Goal: Use online tool/utility: Utilize a website feature to perform a specific function

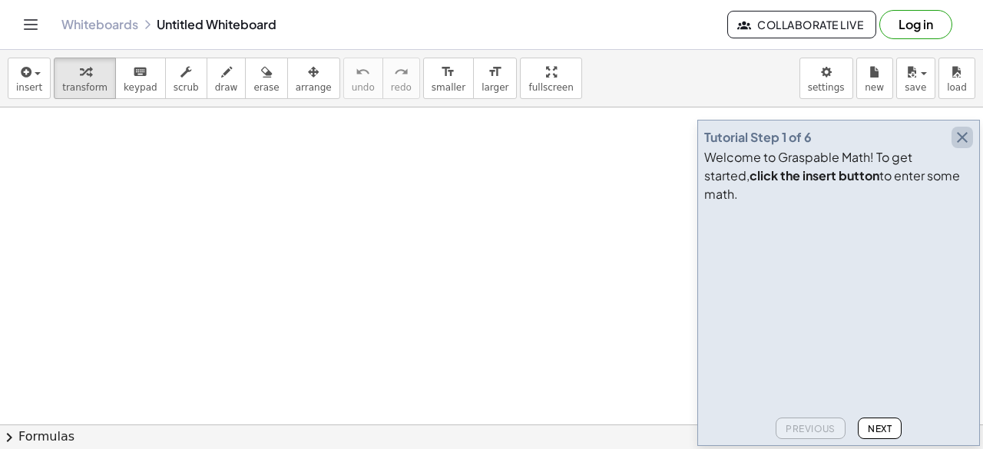
click at [961, 147] on icon "button" at bounding box center [962, 137] width 18 height 18
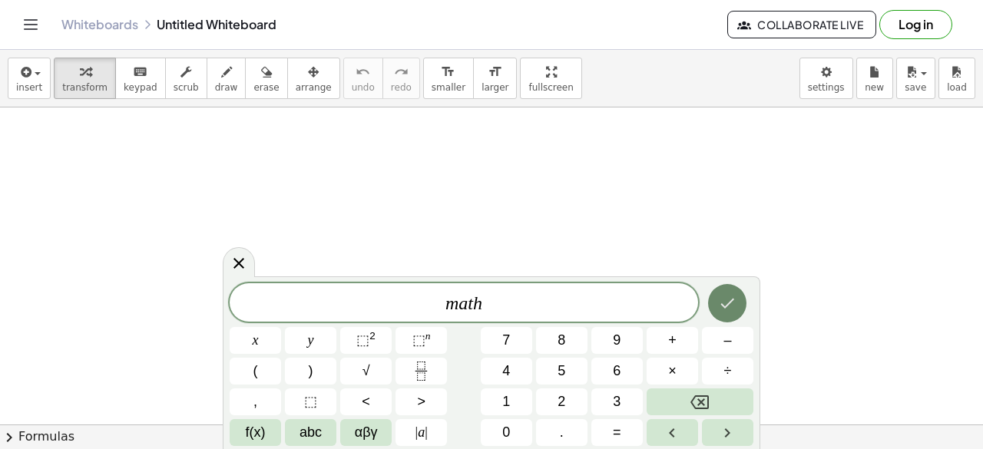
click at [733, 298] on icon "Done" at bounding box center [727, 303] width 18 height 18
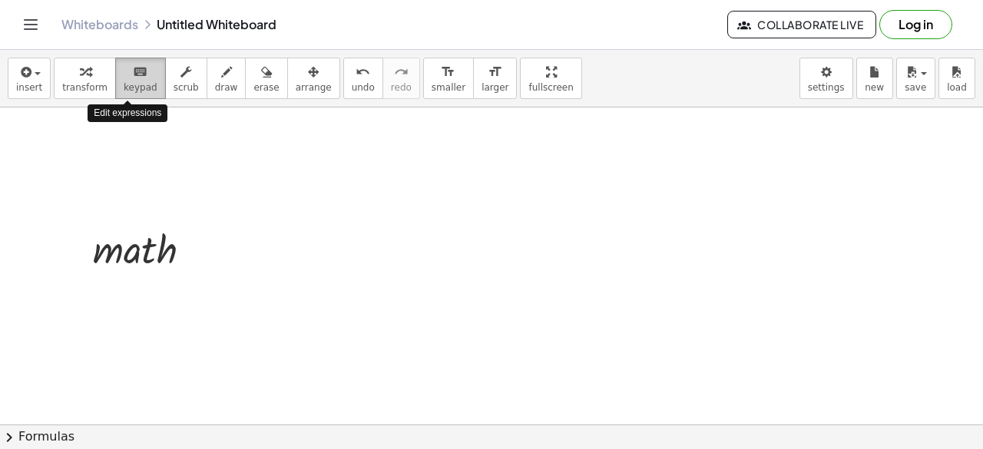
click at [133, 72] on icon "keyboard" at bounding box center [140, 72] width 15 height 18
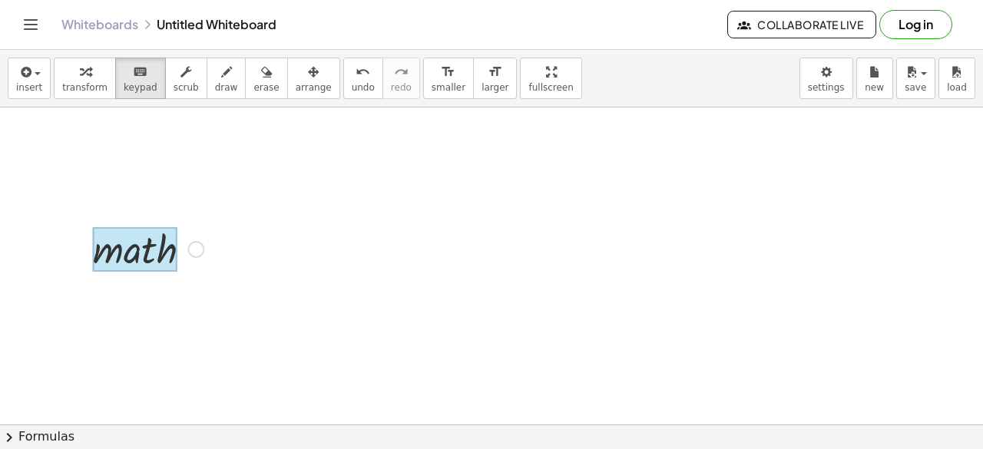
click at [157, 256] on div at bounding box center [135, 249] width 84 height 45
click at [174, 256] on div at bounding box center [135, 249] width 84 height 45
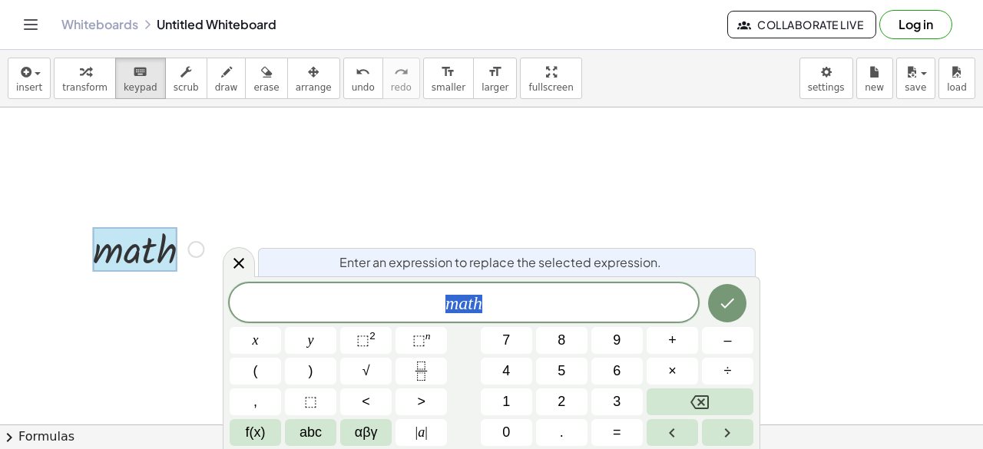
click at [505, 303] on span "m a t h" at bounding box center [464, 304] width 468 height 22
click at [829, 79] on body "Graspable Math Activities Get Started Activity Bank Assigned Work Classes White…" at bounding box center [491, 224] width 983 height 449
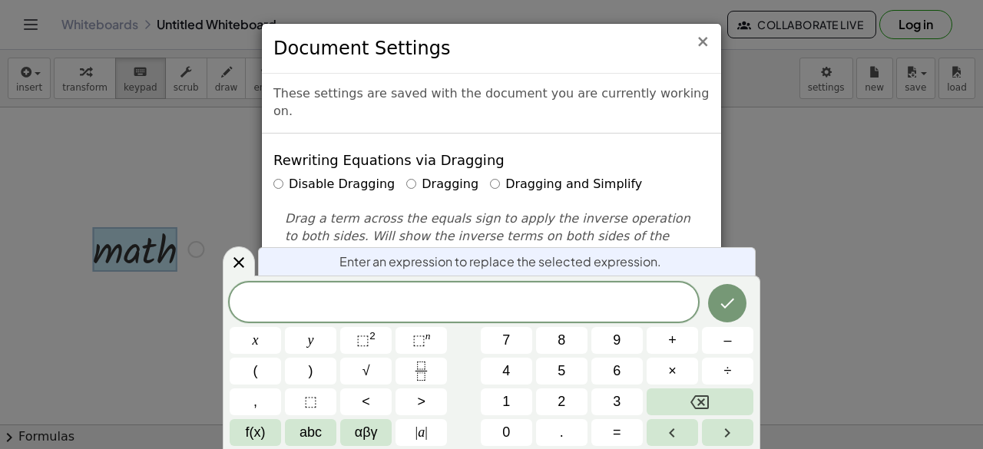
click at [703, 44] on span "×" at bounding box center [703, 41] width 14 height 18
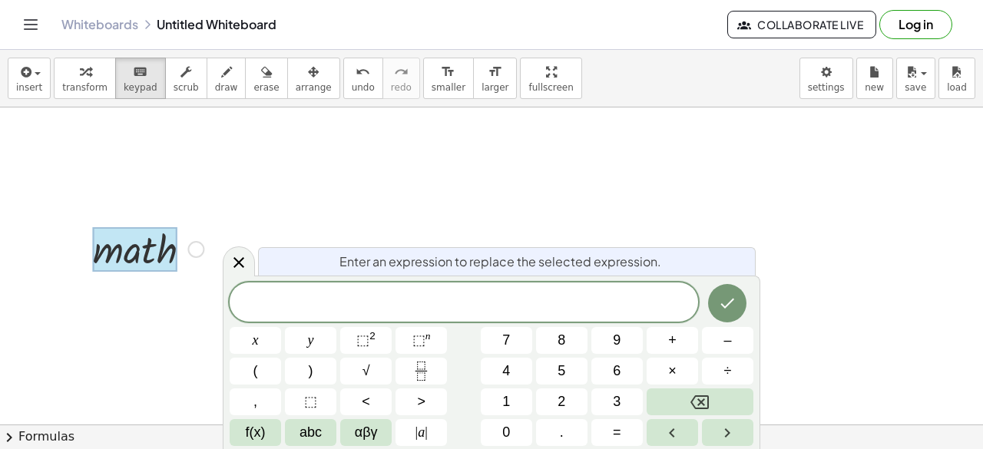
click at [432, 293] on div at bounding box center [464, 302] width 468 height 39
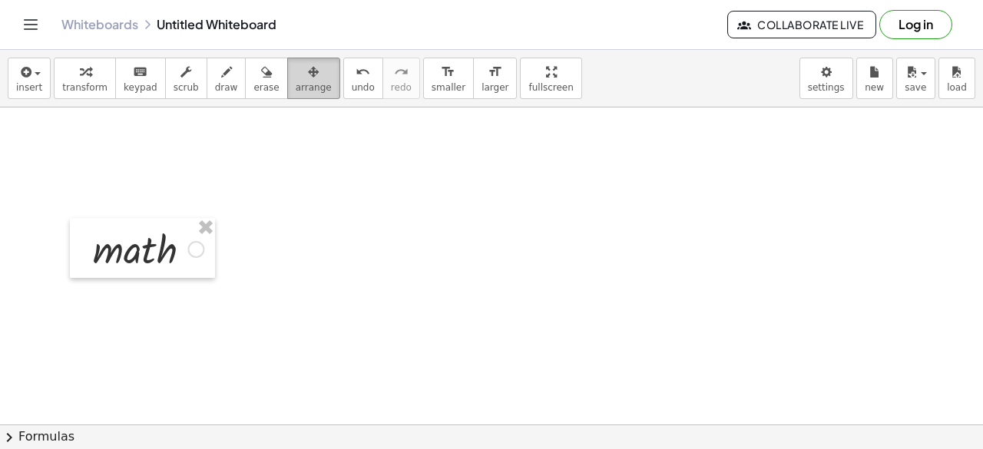
click at [296, 76] on div "button" at bounding box center [314, 71] width 36 height 18
click at [161, 254] on div at bounding box center [142, 248] width 145 height 60
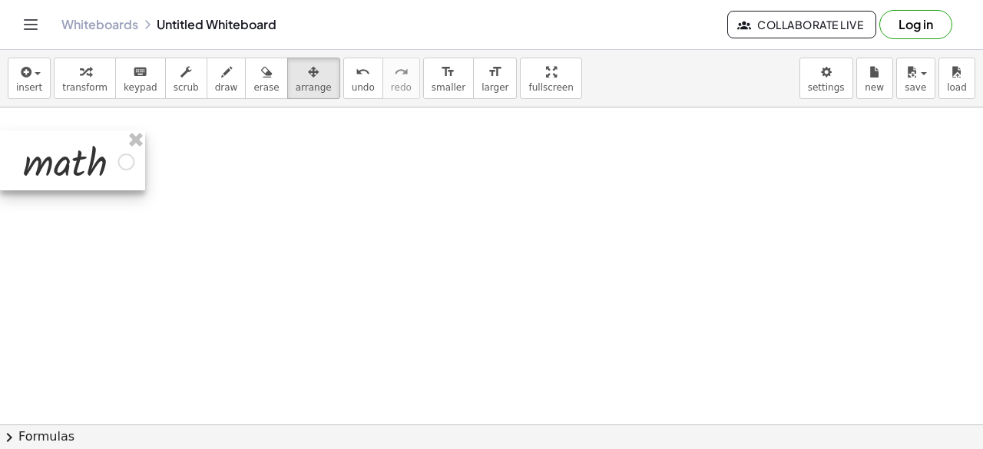
drag, startPoint x: 169, startPoint y: 258, endPoint x: 86, endPoint y: 169, distance: 121.7
click at [86, 169] on div at bounding box center [72, 161] width 145 height 60
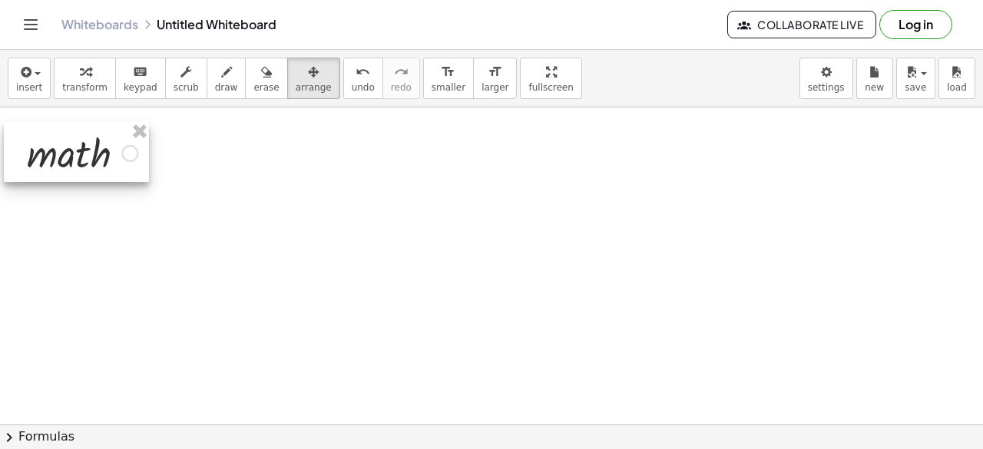
drag, startPoint x: 91, startPoint y: 158, endPoint x: 94, endPoint y: 150, distance: 9.3
click at [94, 150] on div at bounding box center [76, 152] width 145 height 60
click at [131, 155] on div at bounding box center [77, 152] width 145 height 60
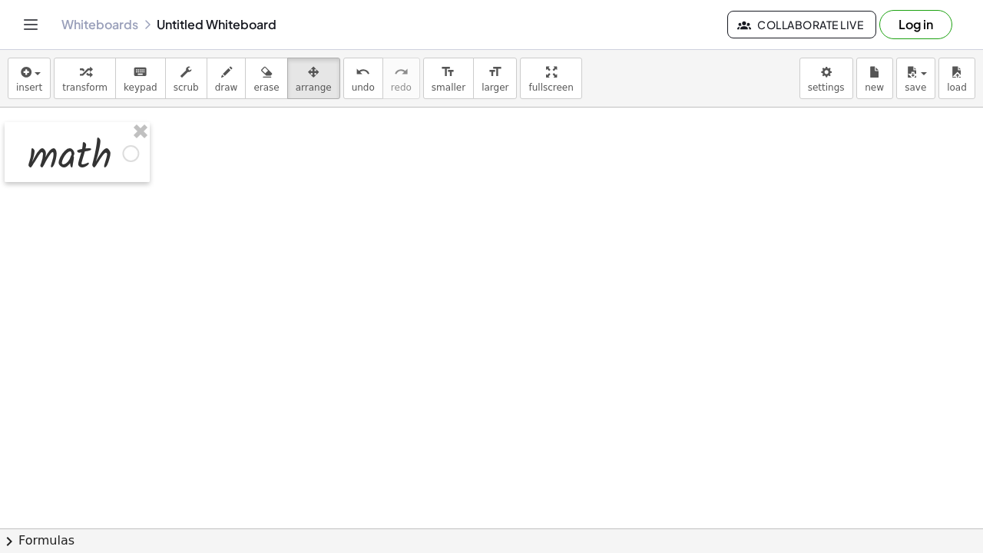
drag, startPoint x: 508, startPoint y: 84, endPoint x: 508, endPoint y: 150, distance: 66.0
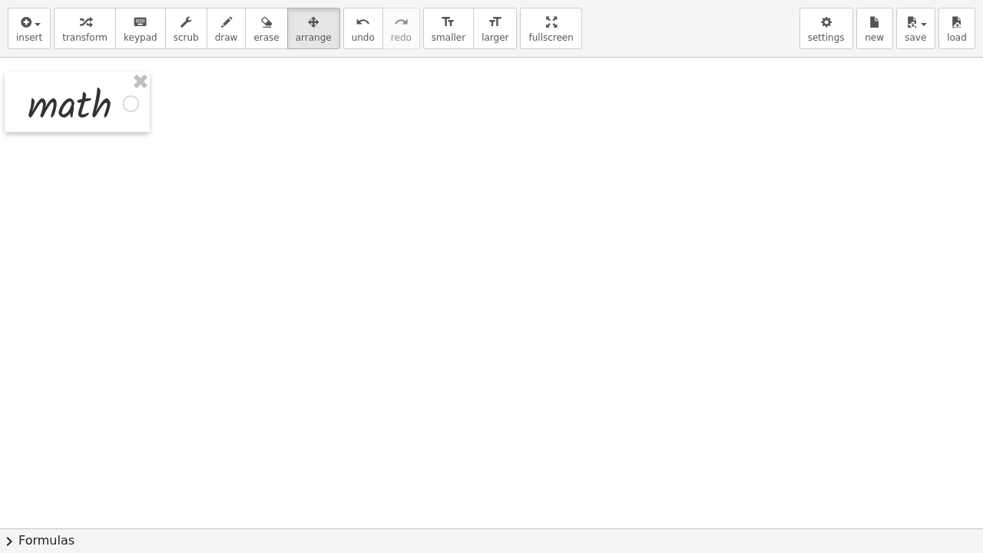
click at [508, 150] on div "insert select one: Math Expression Function Text Youtube Video Graphing Geometr…" at bounding box center [491, 276] width 983 height 553
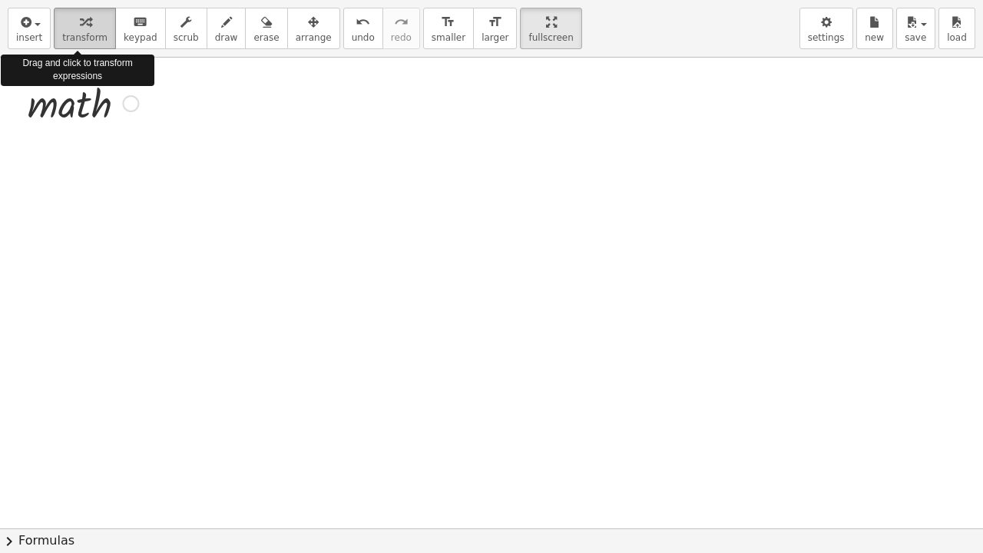
click at [80, 31] on icon "button" at bounding box center [85, 22] width 11 height 18
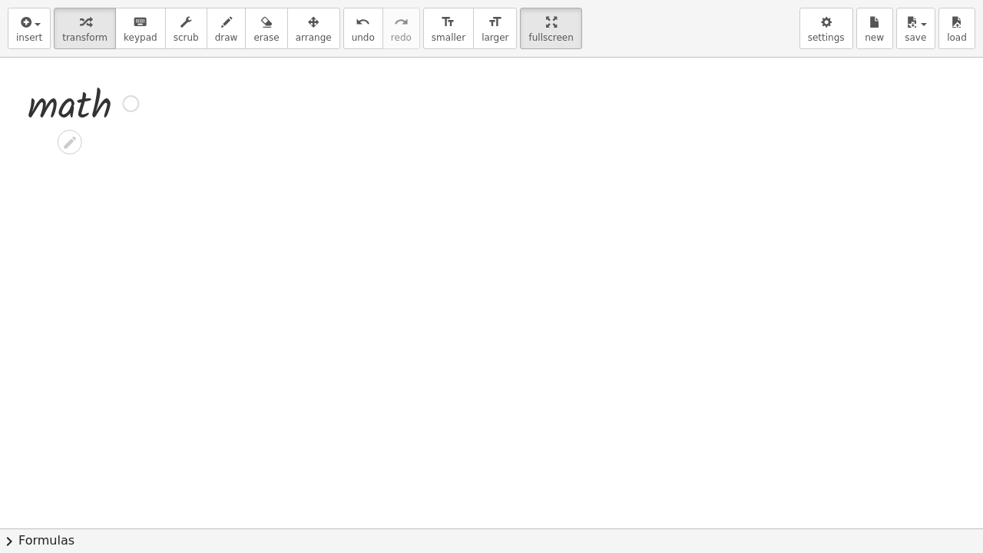
click at [112, 98] on div at bounding box center [83, 102] width 126 height 52
click at [71, 141] on icon at bounding box center [70, 142] width 12 height 12
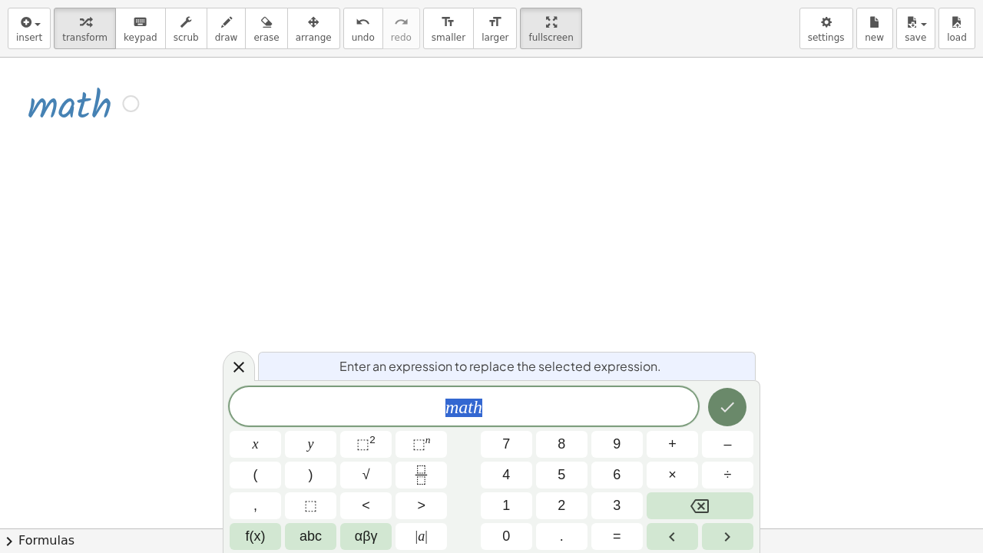
click at [723, 405] on icon "Done" at bounding box center [727, 407] width 18 height 18
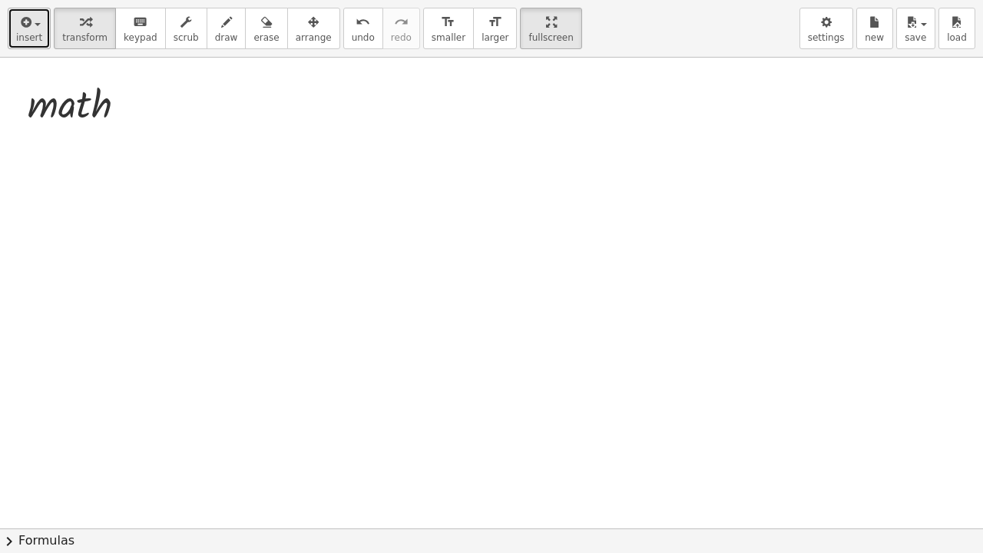
click at [31, 32] on span "insert" at bounding box center [29, 37] width 26 height 11
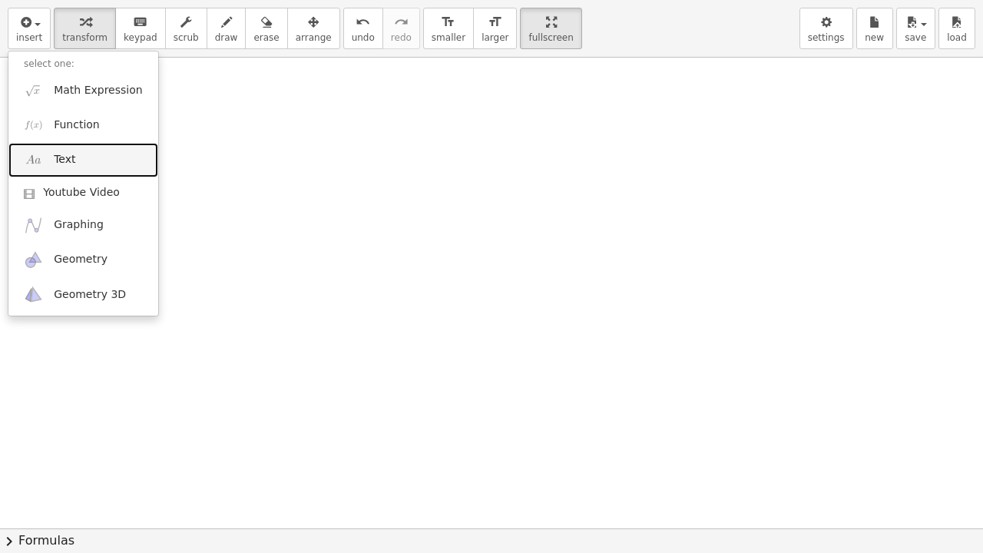
click at [49, 161] on link "Text" at bounding box center [83, 160] width 150 height 35
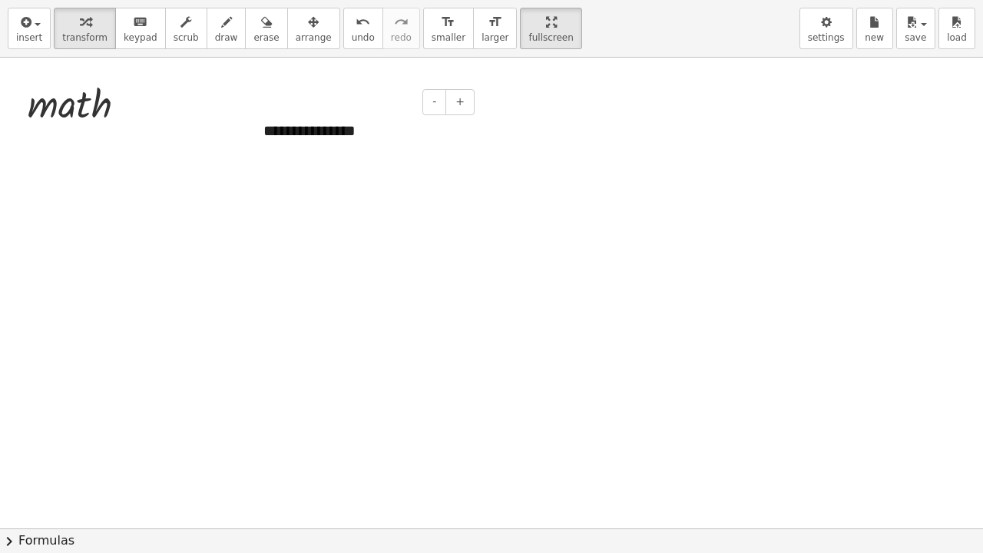
click at [389, 131] on div "**********" at bounding box center [363, 130] width 230 height 53
drag, startPoint x: 446, startPoint y: 174, endPoint x: 379, endPoint y: 131, distance: 79.5
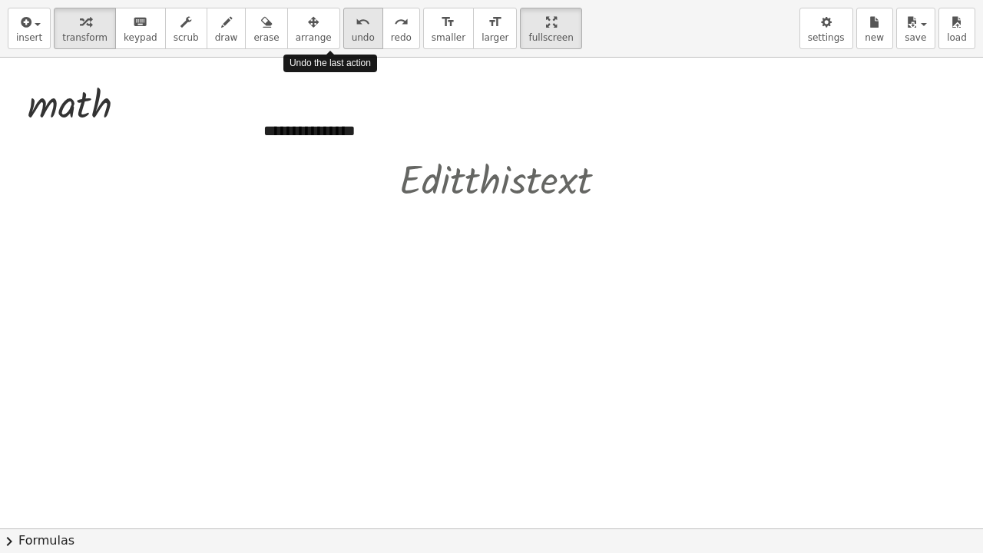
click at [352, 36] on span "undo" at bounding box center [363, 37] width 23 height 11
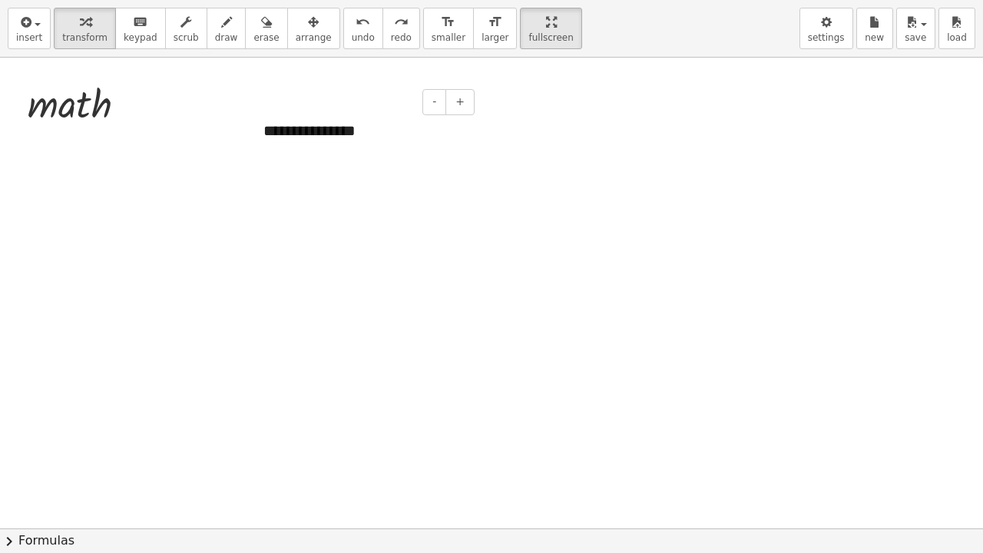
click at [347, 120] on div "**********" at bounding box center [363, 130] width 230 height 53
click at [468, 109] on button "+" at bounding box center [459, 102] width 29 height 26
click at [282, 184] on div "********" at bounding box center [363, 180] width 200 height 24
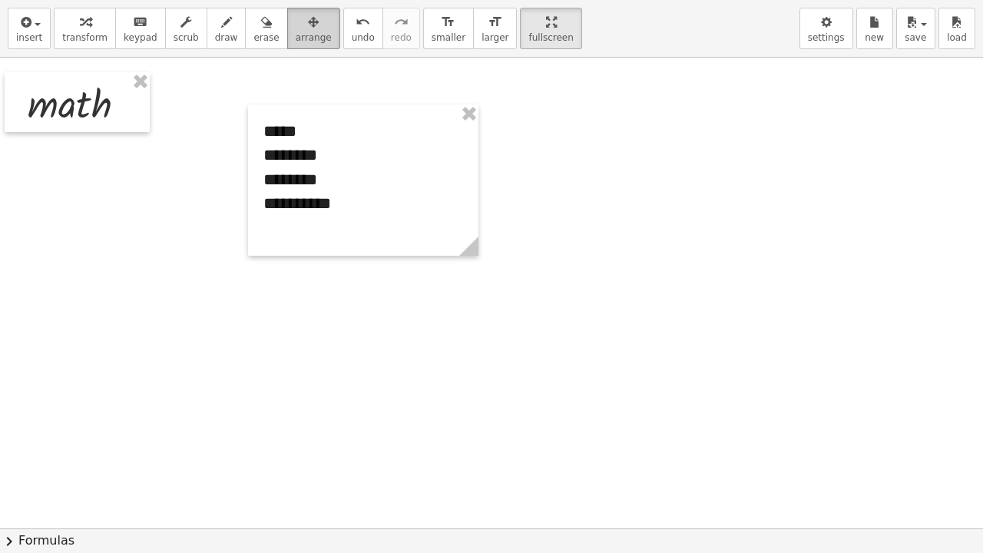
click at [296, 35] on span "arrange" at bounding box center [314, 37] width 36 height 11
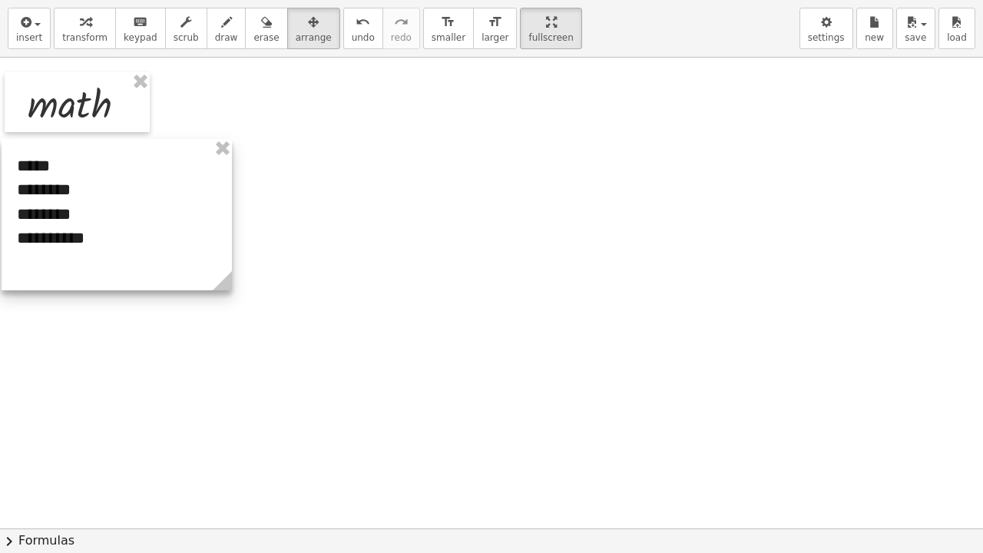
drag, startPoint x: 310, startPoint y: 143, endPoint x: 64, endPoint y: 177, distance: 248.9
click at [64, 177] on div at bounding box center [117, 214] width 230 height 151
click at [339, 175] on div at bounding box center [491, 528] width 983 height 941
click at [40, 35] on button "insert" at bounding box center [29, 28] width 43 height 41
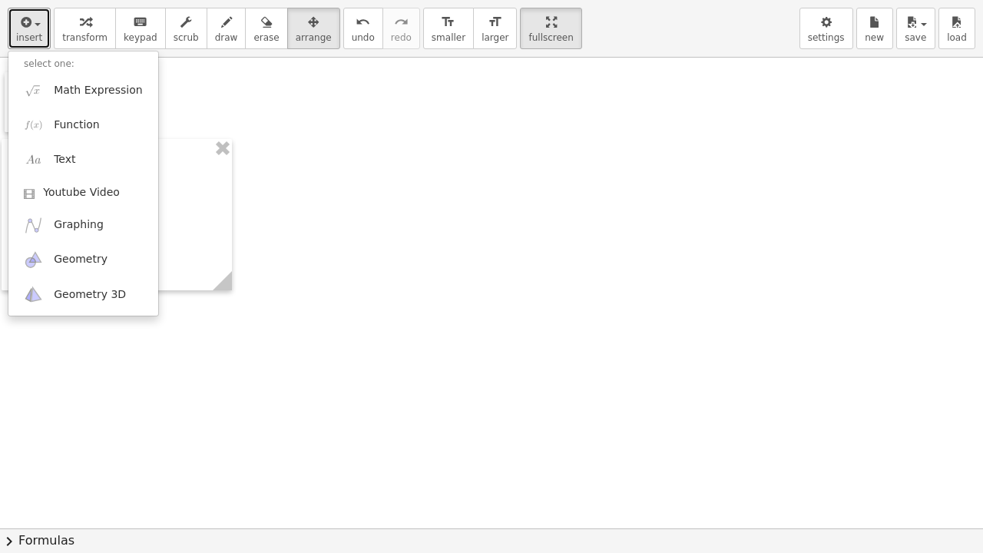
click at [355, 189] on div at bounding box center [491, 528] width 983 height 941
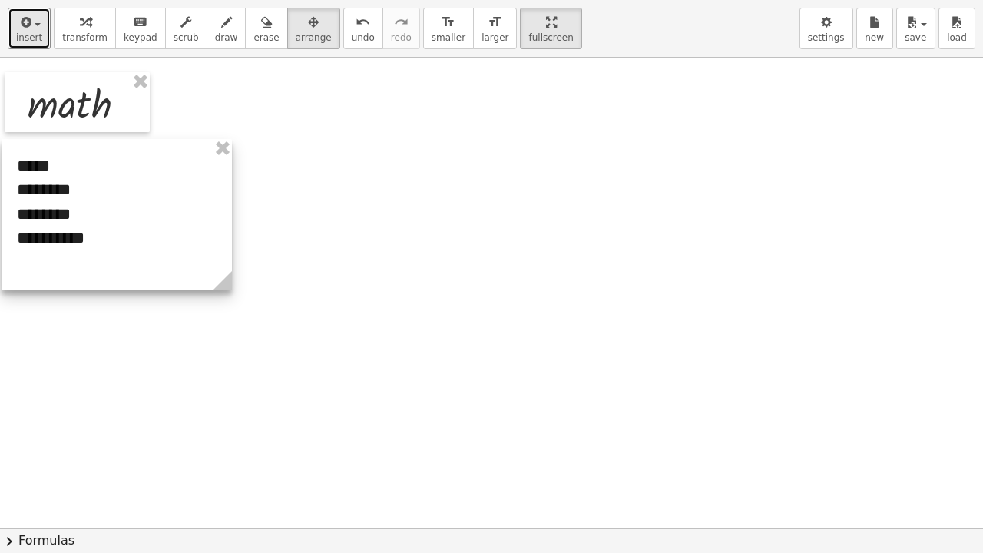
click at [116, 233] on div at bounding box center [117, 214] width 230 height 151
drag, startPoint x: 93, startPoint y: 215, endPoint x: 90, endPoint y: 224, distance: 9.7
click at [90, 224] on div at bounding box center [117, 216] width 230 height 151
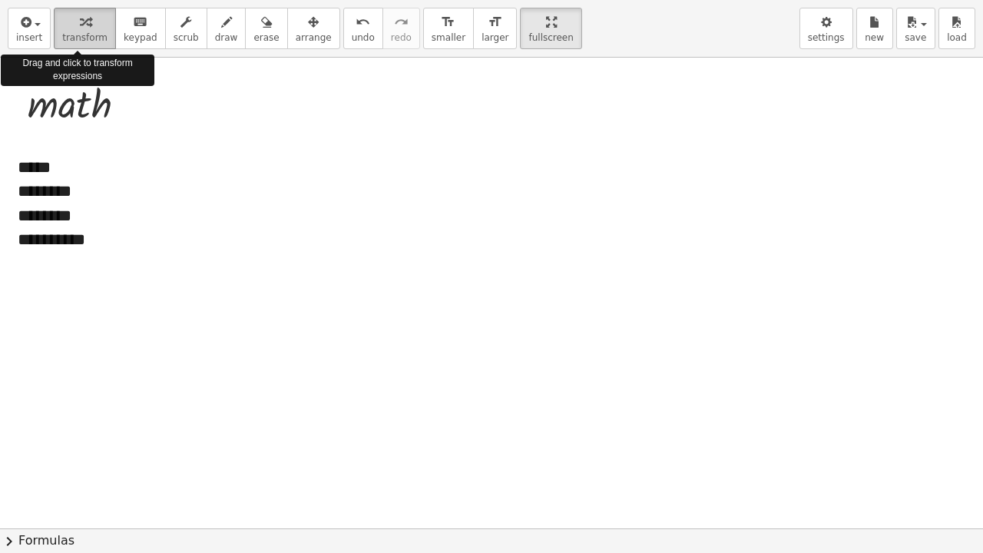
click at [66, 29] on div "button" at bounding box center [84, 21] width 45 height 18
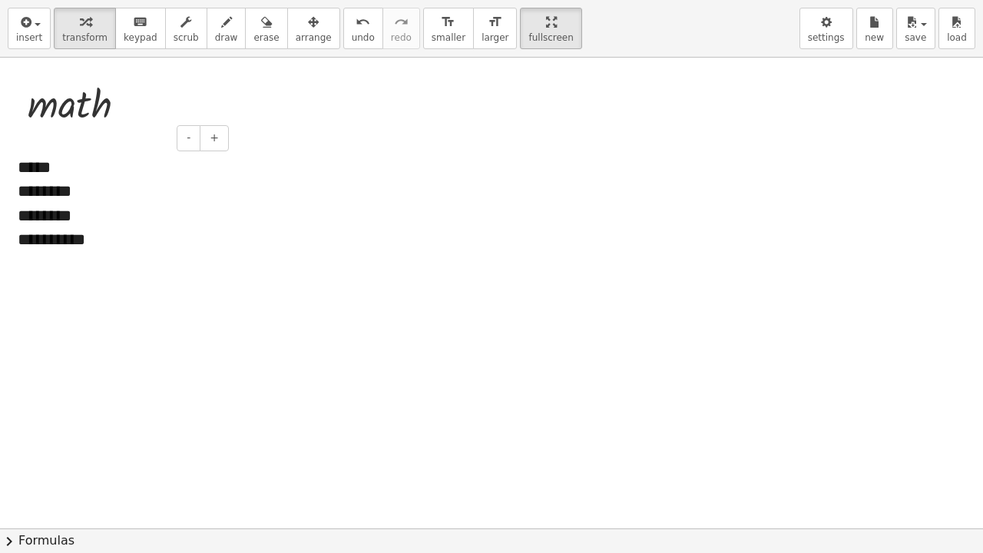
click at [63, 200] on div "********" at bounding box center [118, 192] width 200 height 24
click at [101, 253] on div at bounding box center [118, 265] width 200 height 24
click at [216, 144] on span "+" at bounding box center [214, 137] width 9 height 12
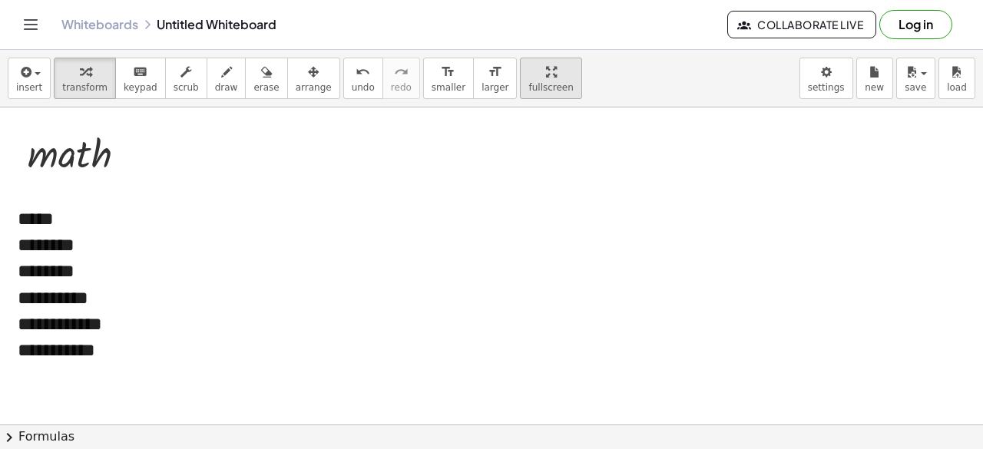
click at [528, 75] on div "button" at bounding box center [550, 71] width 45 height 18
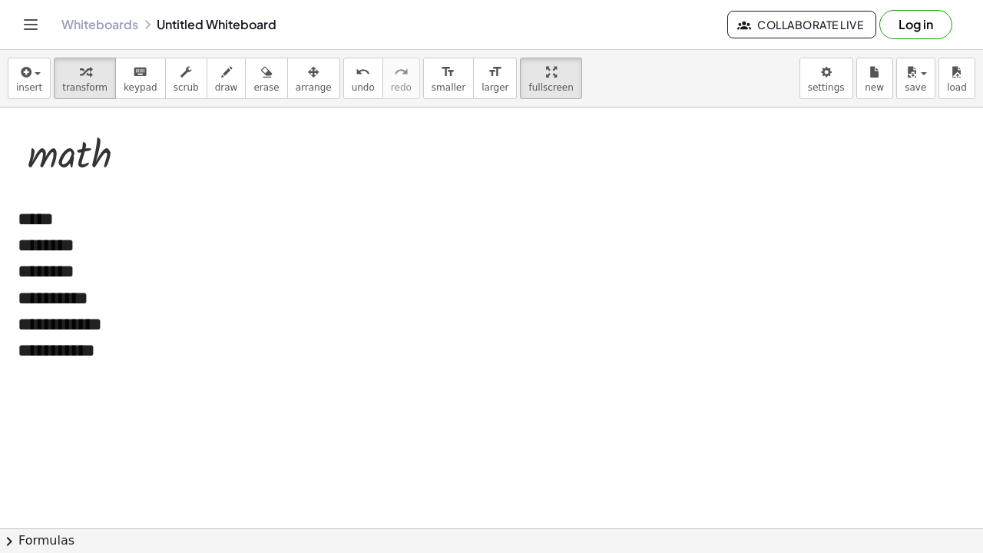
drag, startPoint x: 501, startPoint y: 78, endPoint x: 501, endPoint y: 144, distance: 66.8
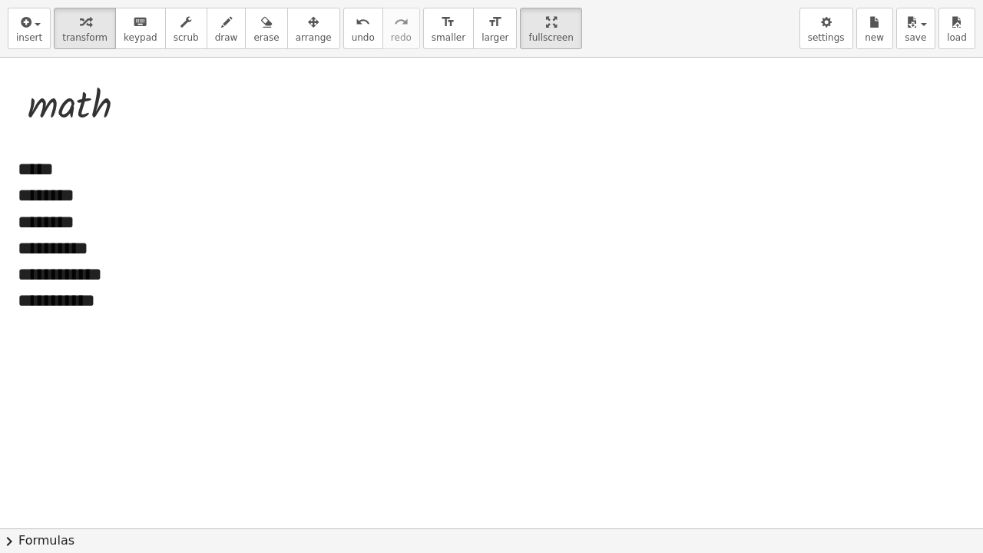
click at [501, 144] on div "**********" at bounding box center [491, 276] width 983 height 553
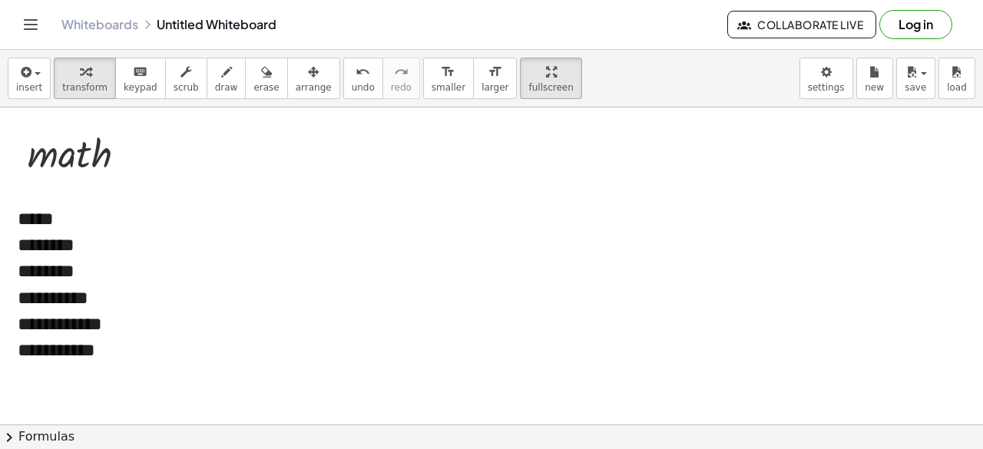
click at [706, 5] on div "Whiteboards Untitled Whiteboard Collaborate Live Log in" at bounding box center [491, 24] width 946 height 49
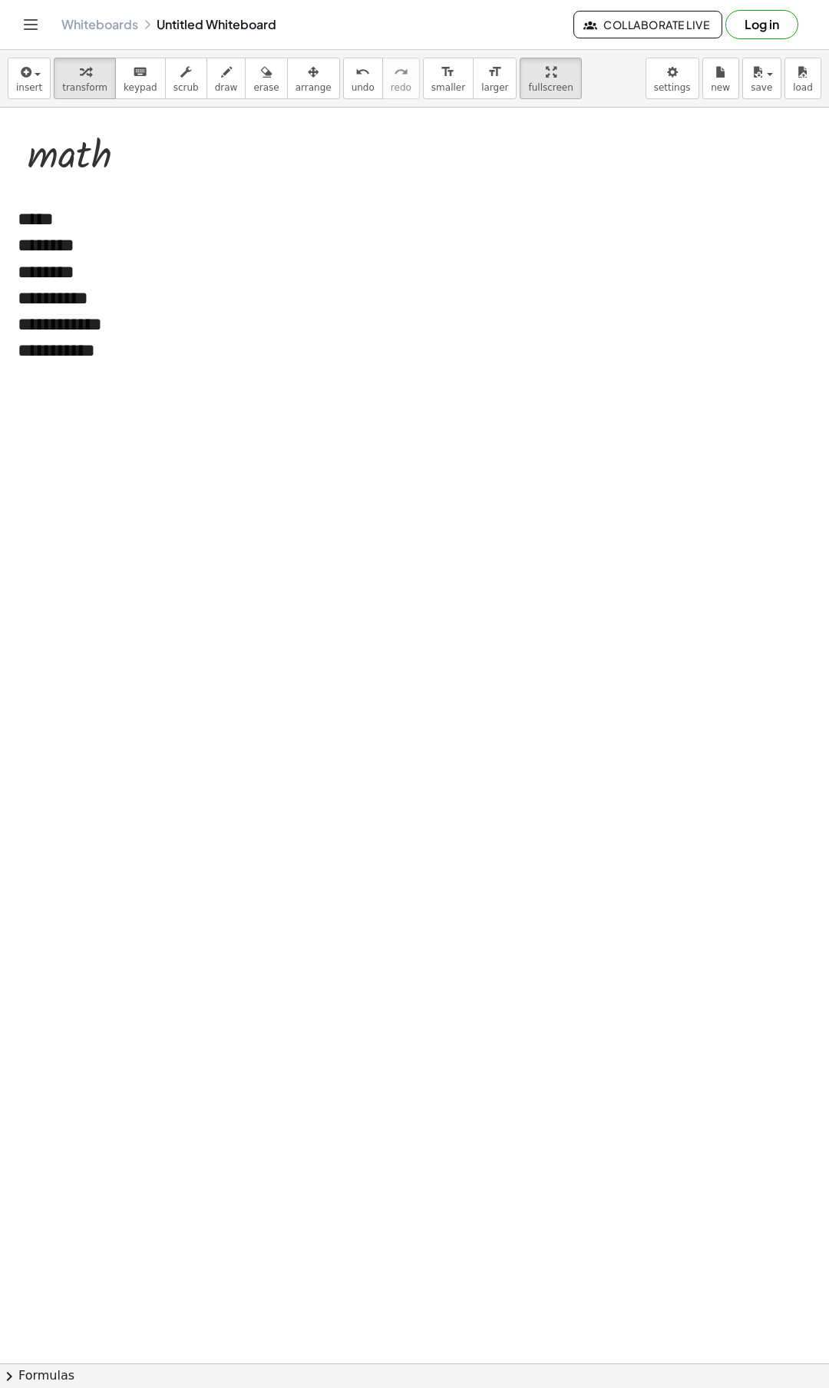
click at [0, 448] on div at bounding box center [414, 1363] width 829 height 2511
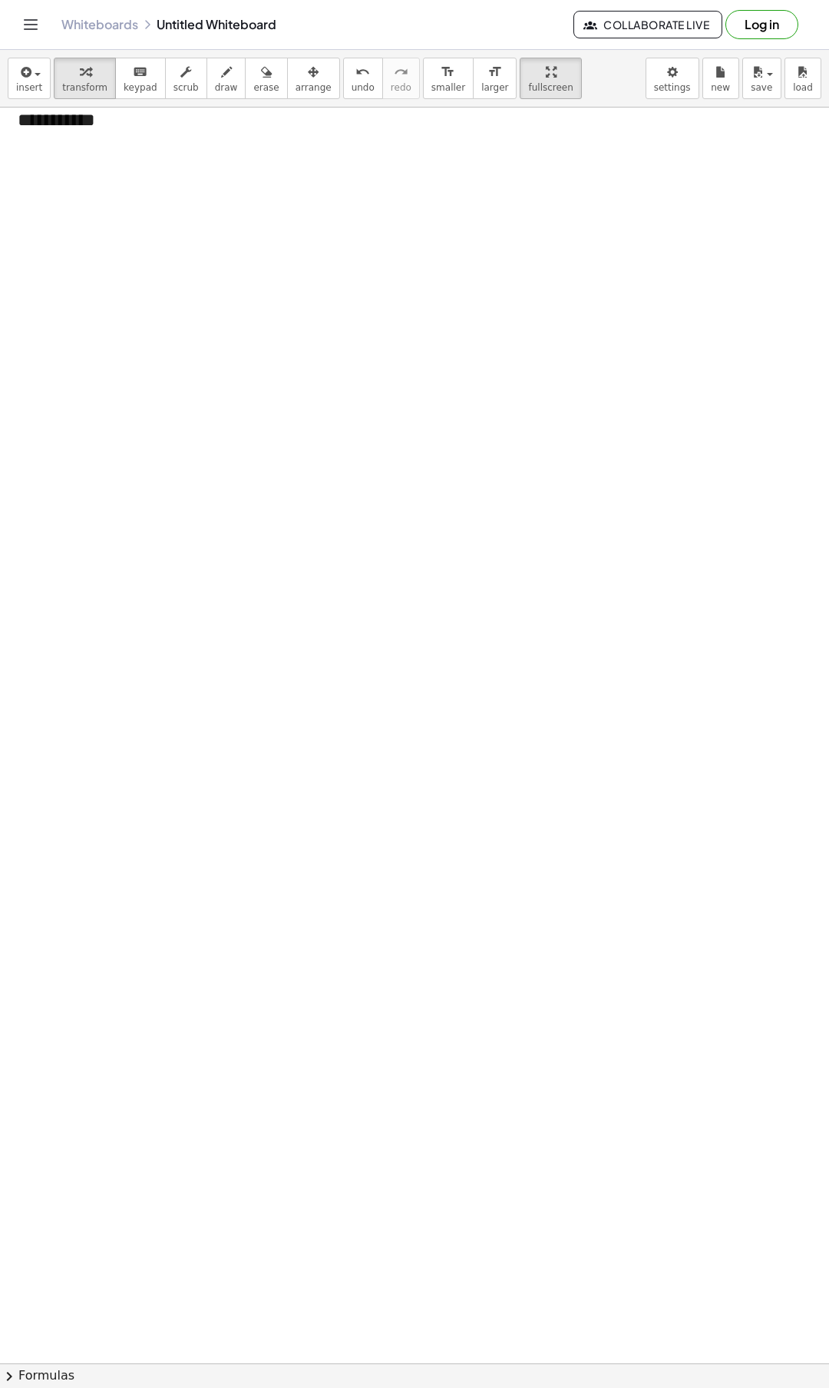
drag, startPoint x: 103, startPoint y: 585, endPoint x: 108, endPoint y: 504, distance: 81.6
click at [106, 448] on div at bounding box center [414, 1132] width 829 height 2511
drag, startPoint x: 117, startPoint y: 493, endPoint x: 151, endPoint y: 387, distance: 111.2
click at [151, 387] on div at bounding box center [414, 1132] width 829 height 2511
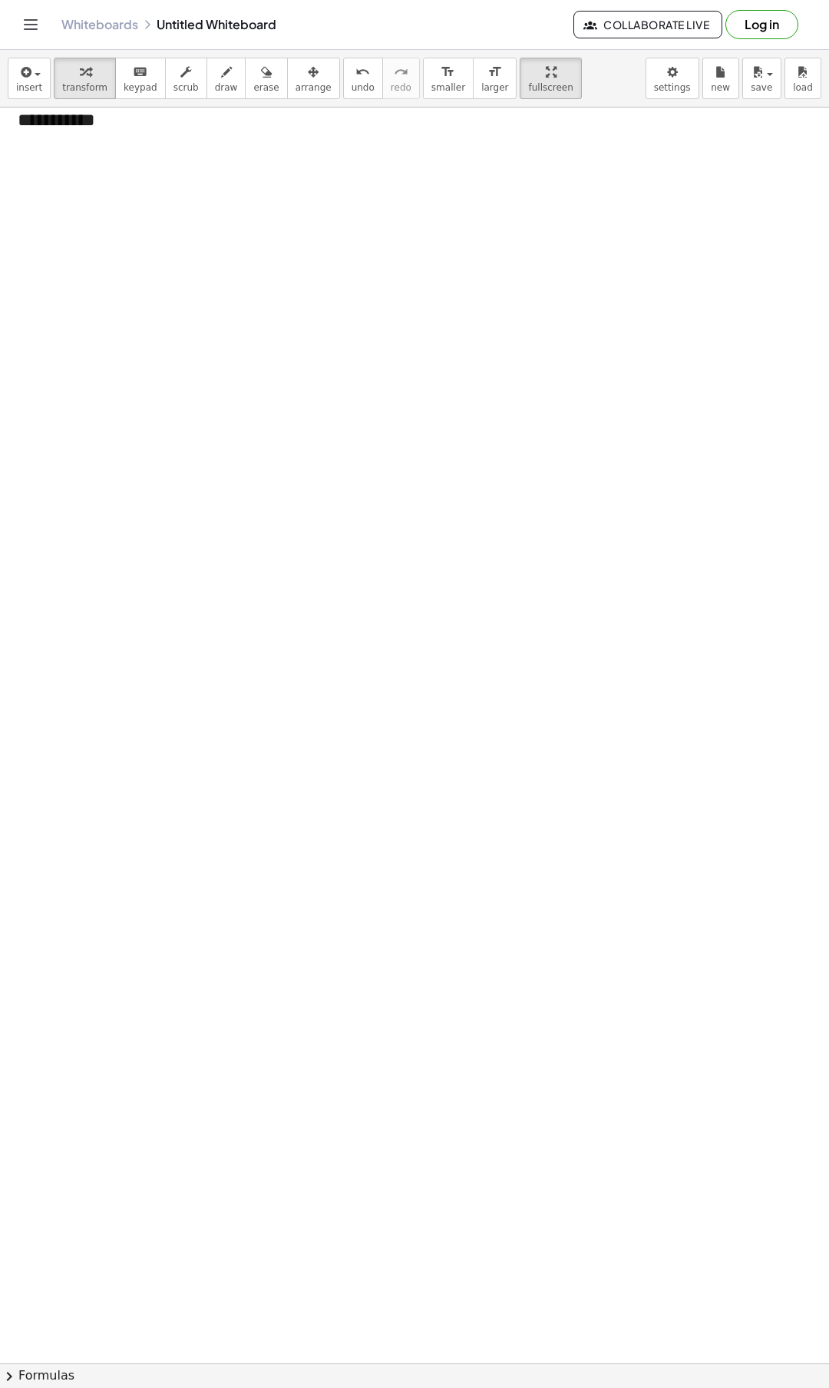
click at [137, 409] on div at bounding box center [414, 1132] width 829 height 2511
drag, startPoint x: 141, startPoint y: 356, endPoint x: 151, endPoint y: 330, distance: 28.0
click at [157, 382] on div at bounding box center [414, 1286] width 829 height 2511
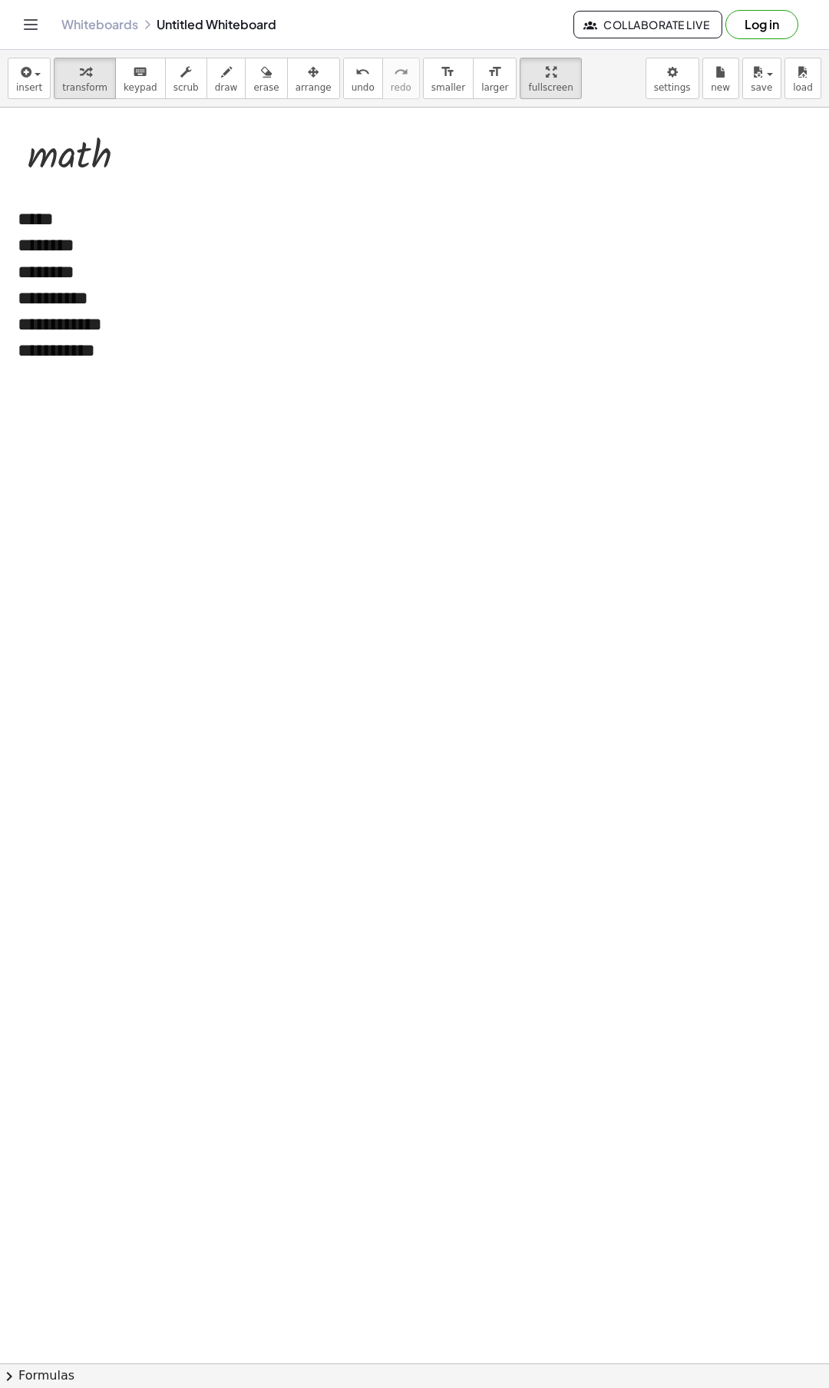
click at [140, 399] on div at bounding box center [414, 1363] width 829 height 2511
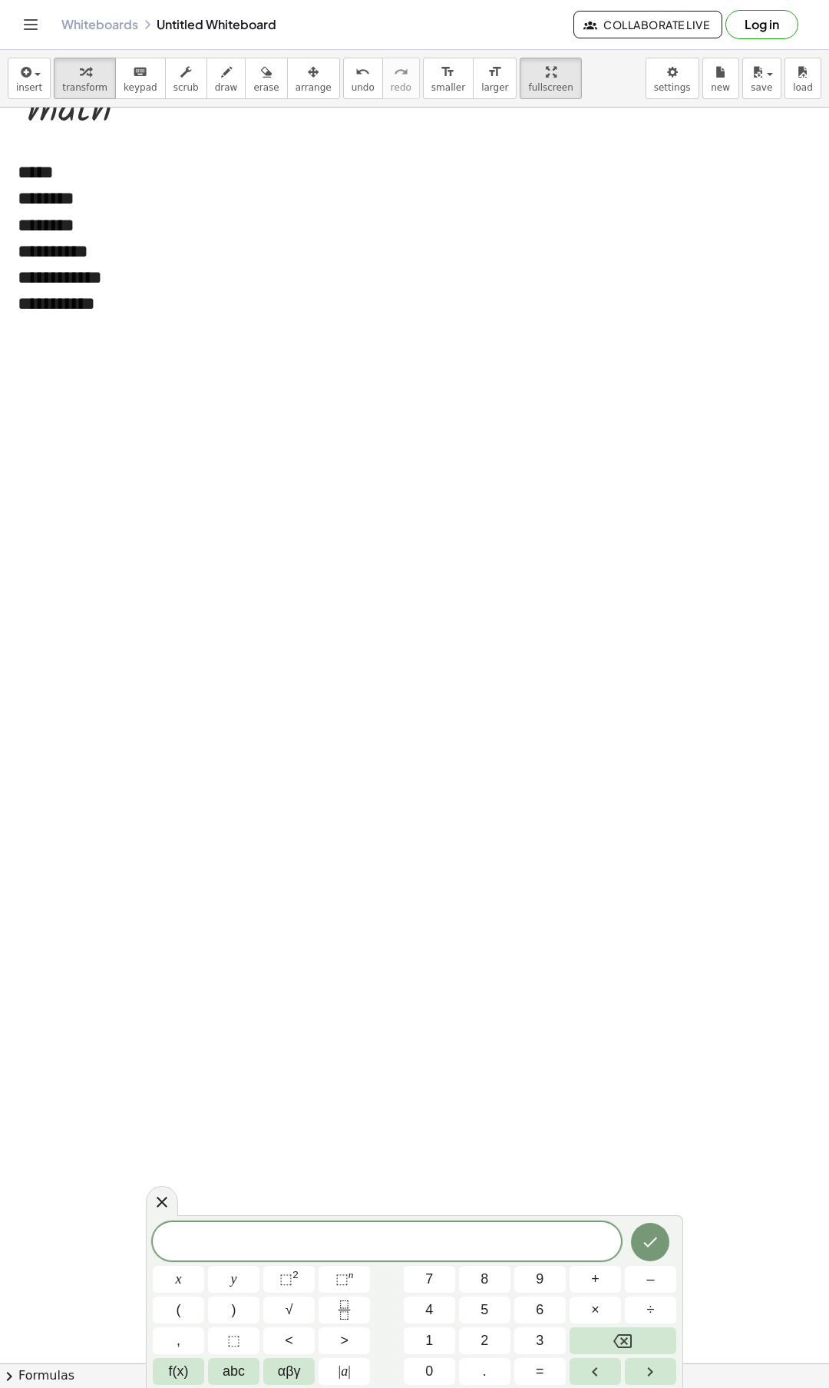
scroll to position [77, 0]
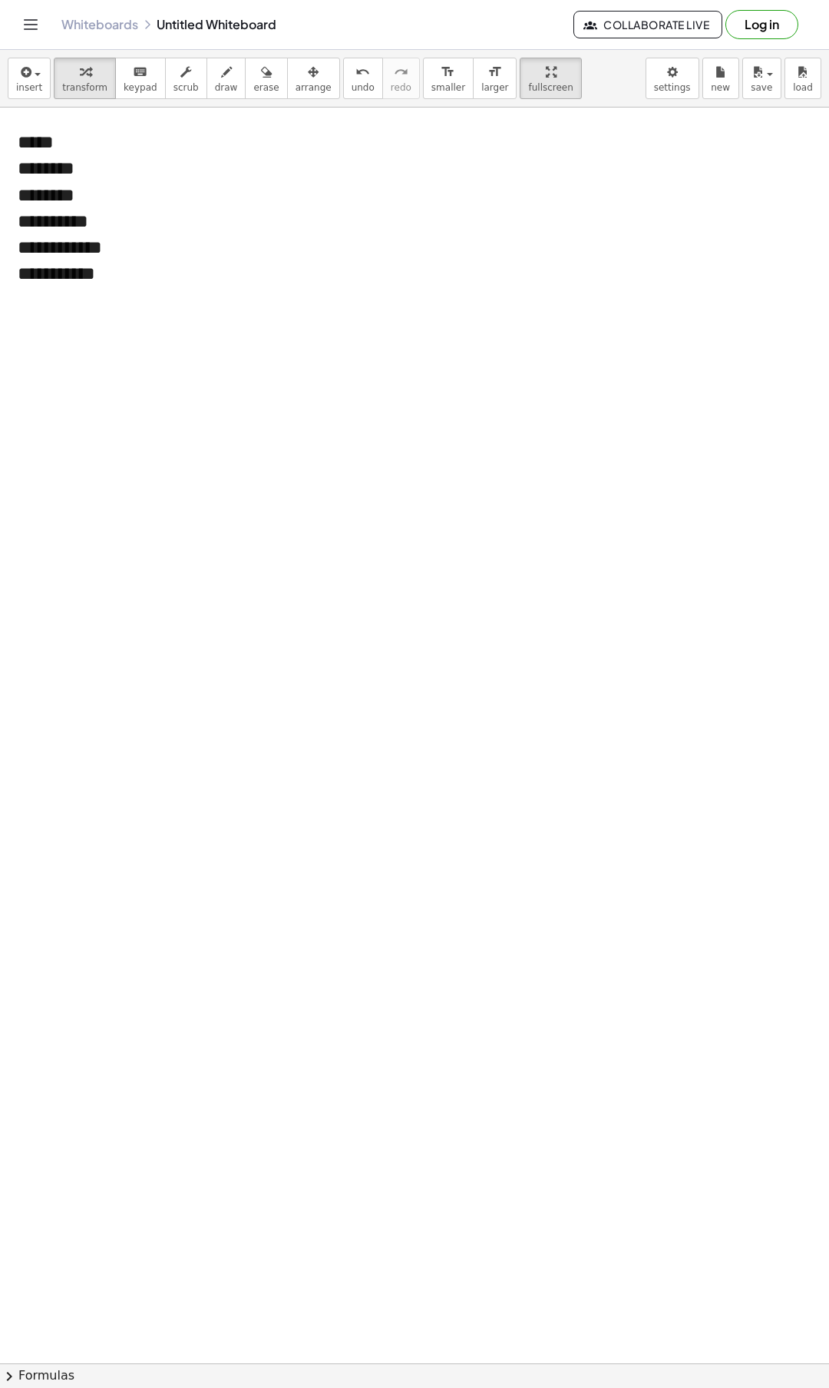
drag, startPoint x: 127, startPoint y: 598, endPoint x: 135, endPoint y: 609, distance: 13.2
click at [135, 448] on div at bounding box center [414, 1286] width 829 height 2511
click at [110, 448] on div at bounding box center [414, 1286] width 829 height 2511
